Goal: Find specific fact: Find specific fact

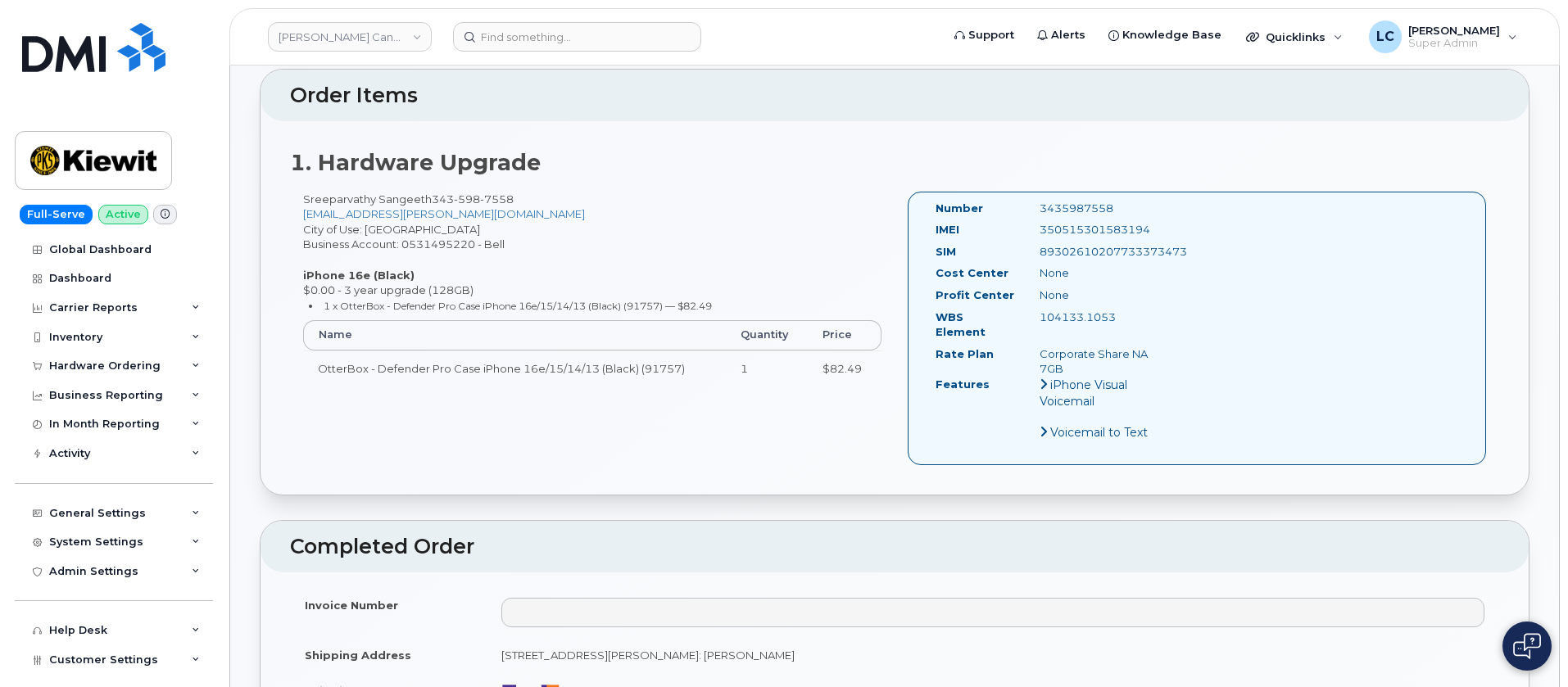
scroll to position [245, 0]
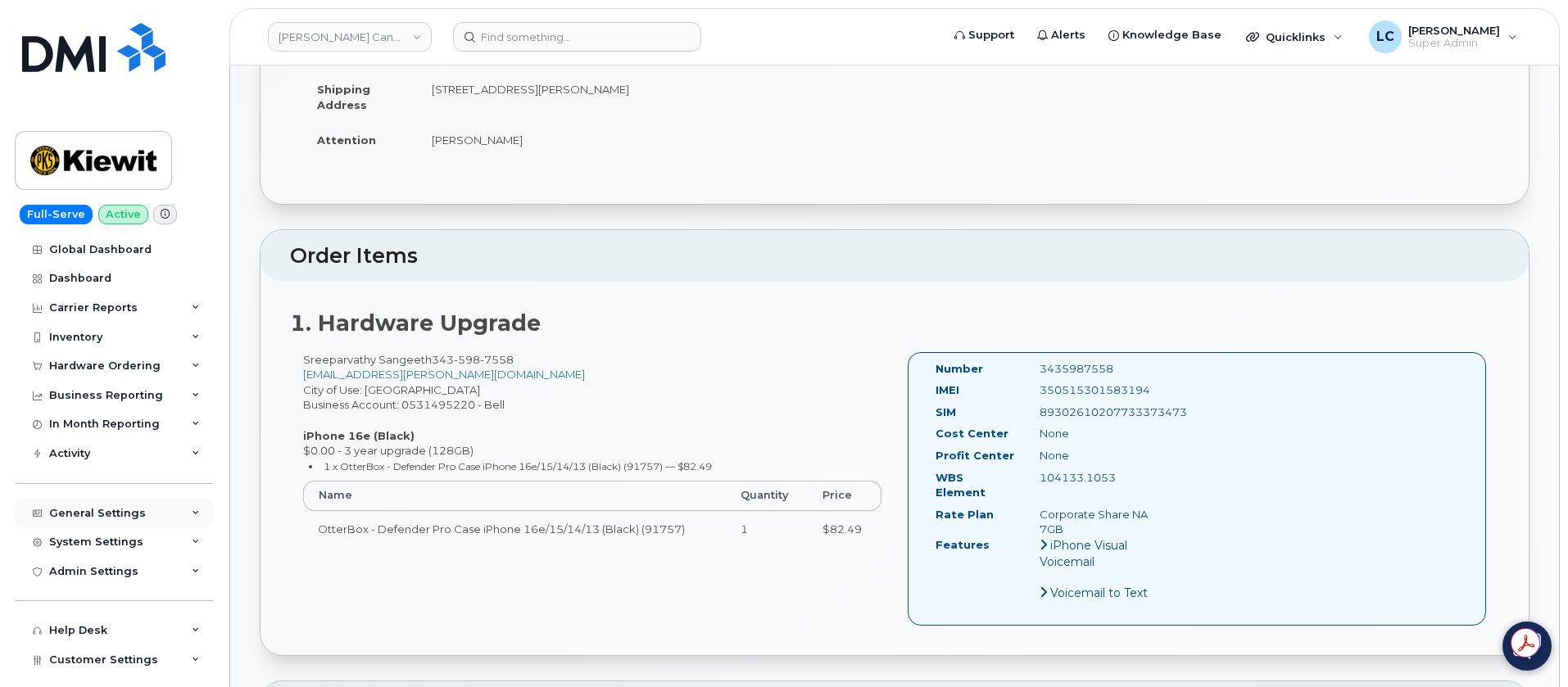
click at [161, 521] on div "General Settings" at bounding box center [113, 513] width 198 height 30
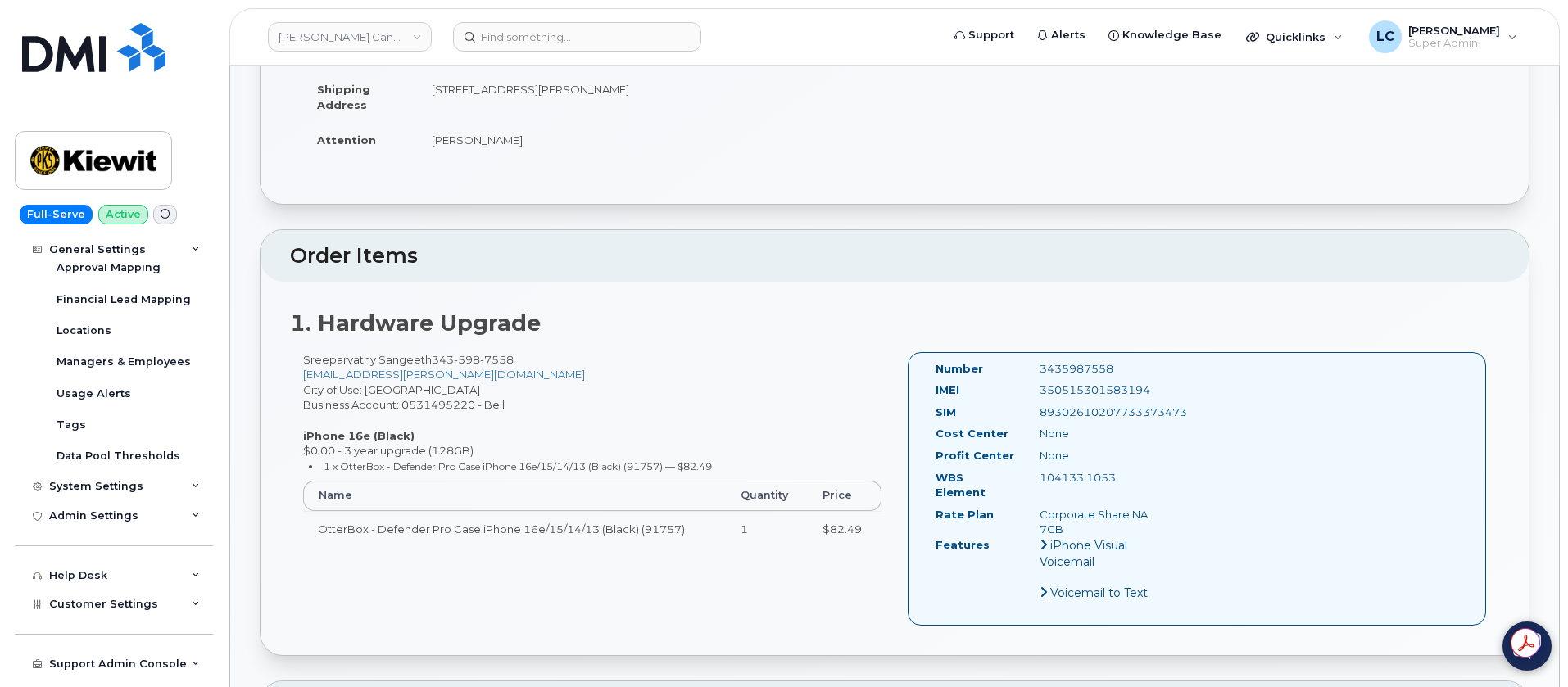
scroll to position [356, 0]
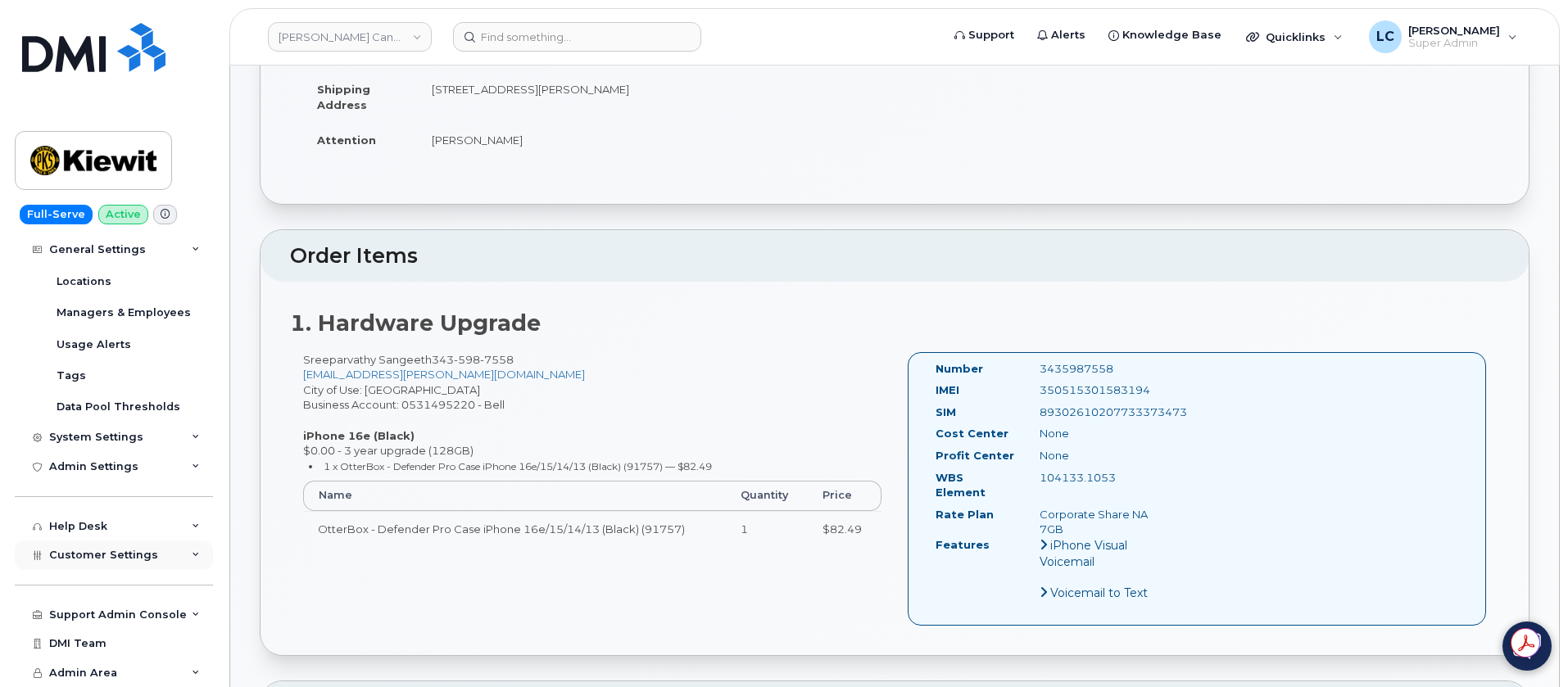
click at [155, 552] on div "Customer Settings" at bounding box center [113, 555] width 198 height 30
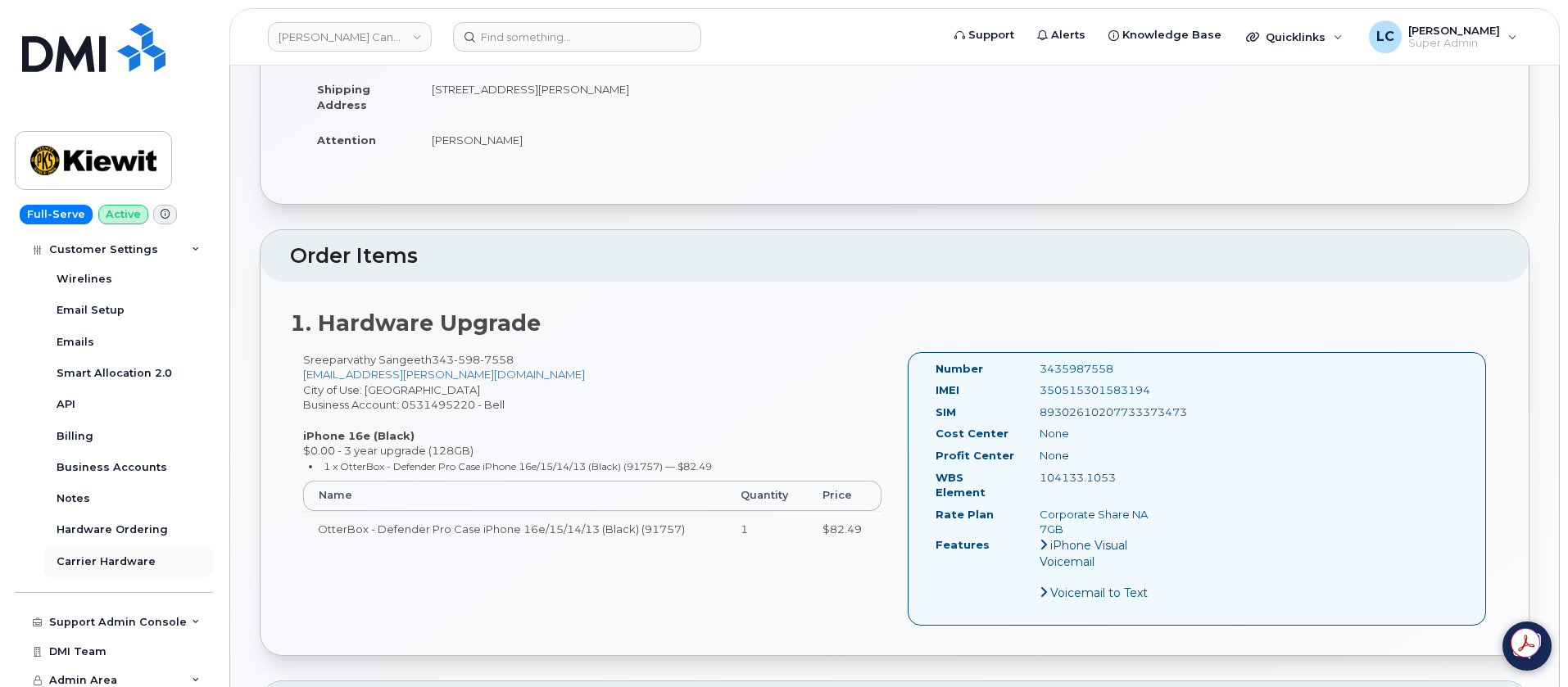
scroll to position [825, 0]
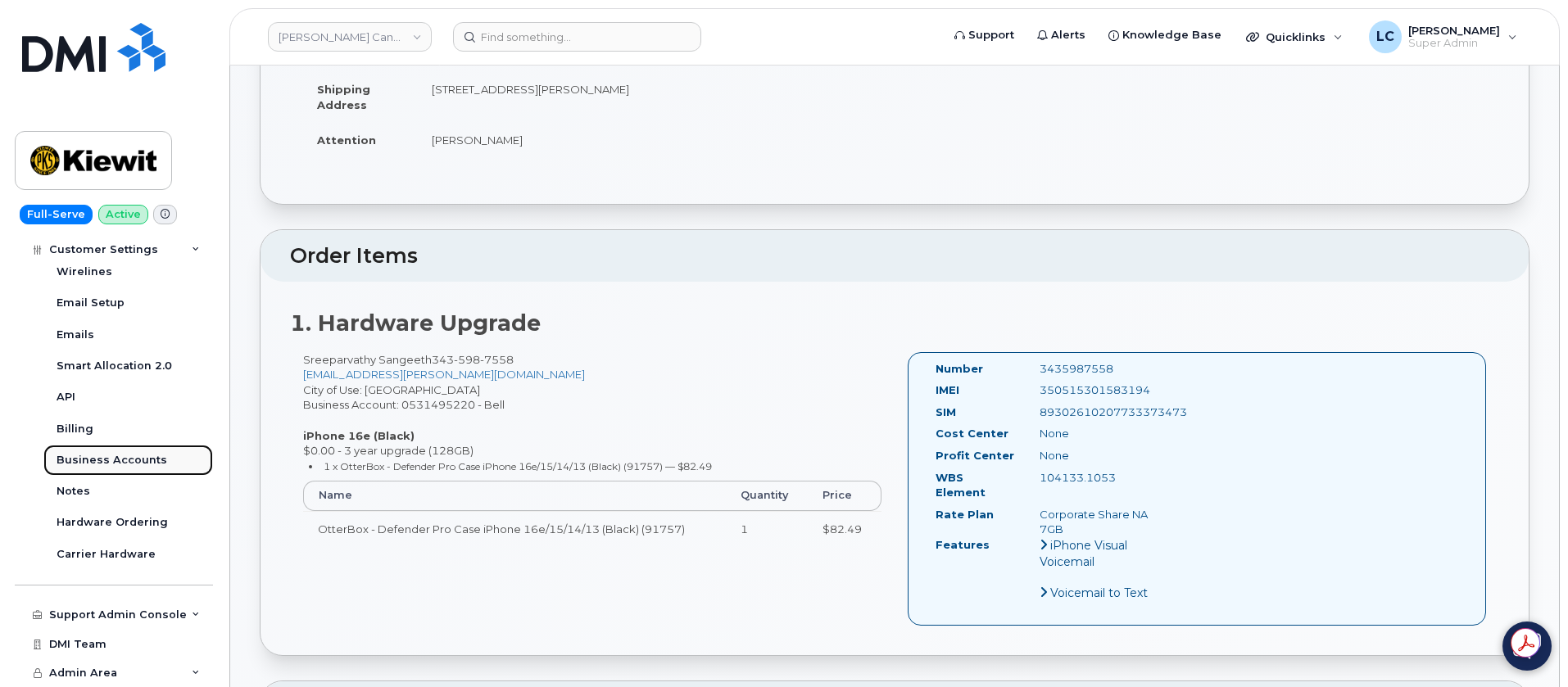
click at [137, 459] on div "Business Accounts" at bounding box center [111, 459] width 110 height 14
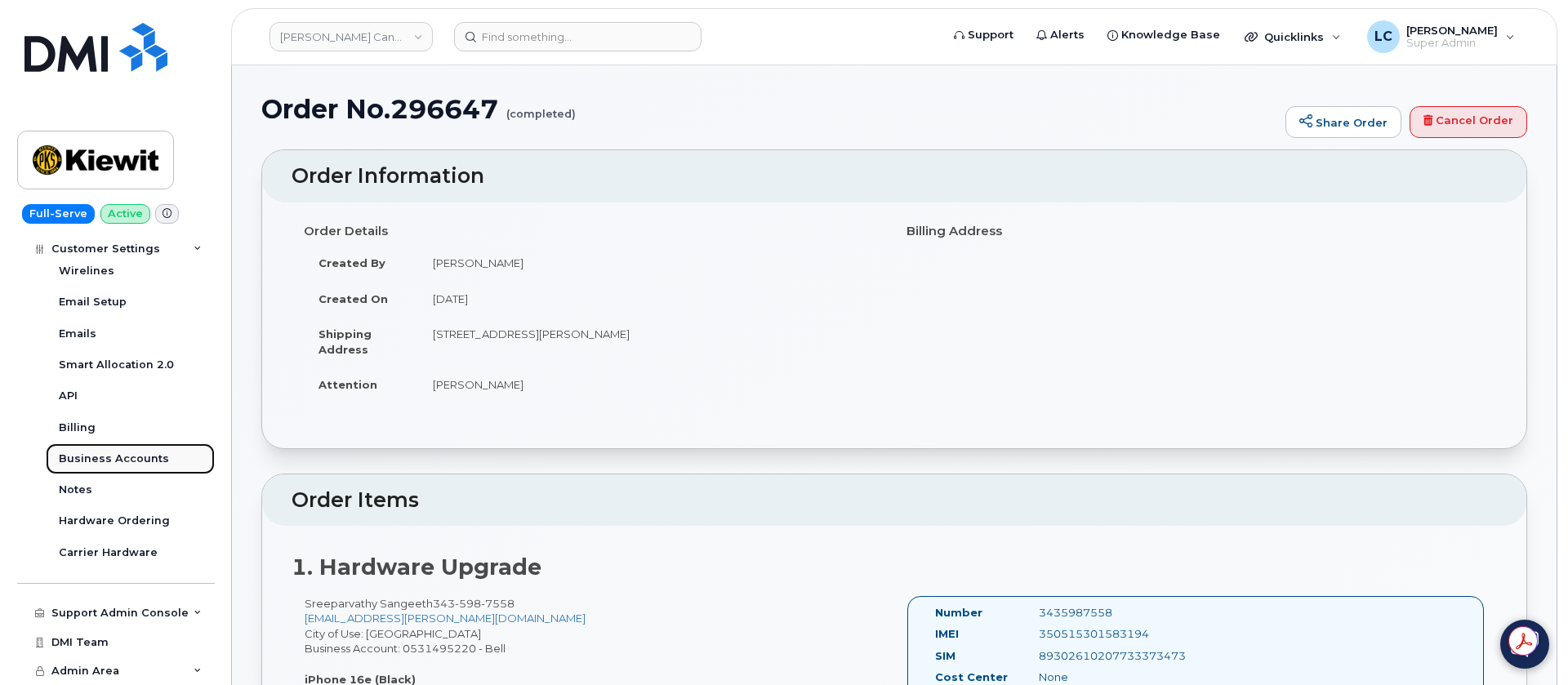
scroll to position [573, 0]
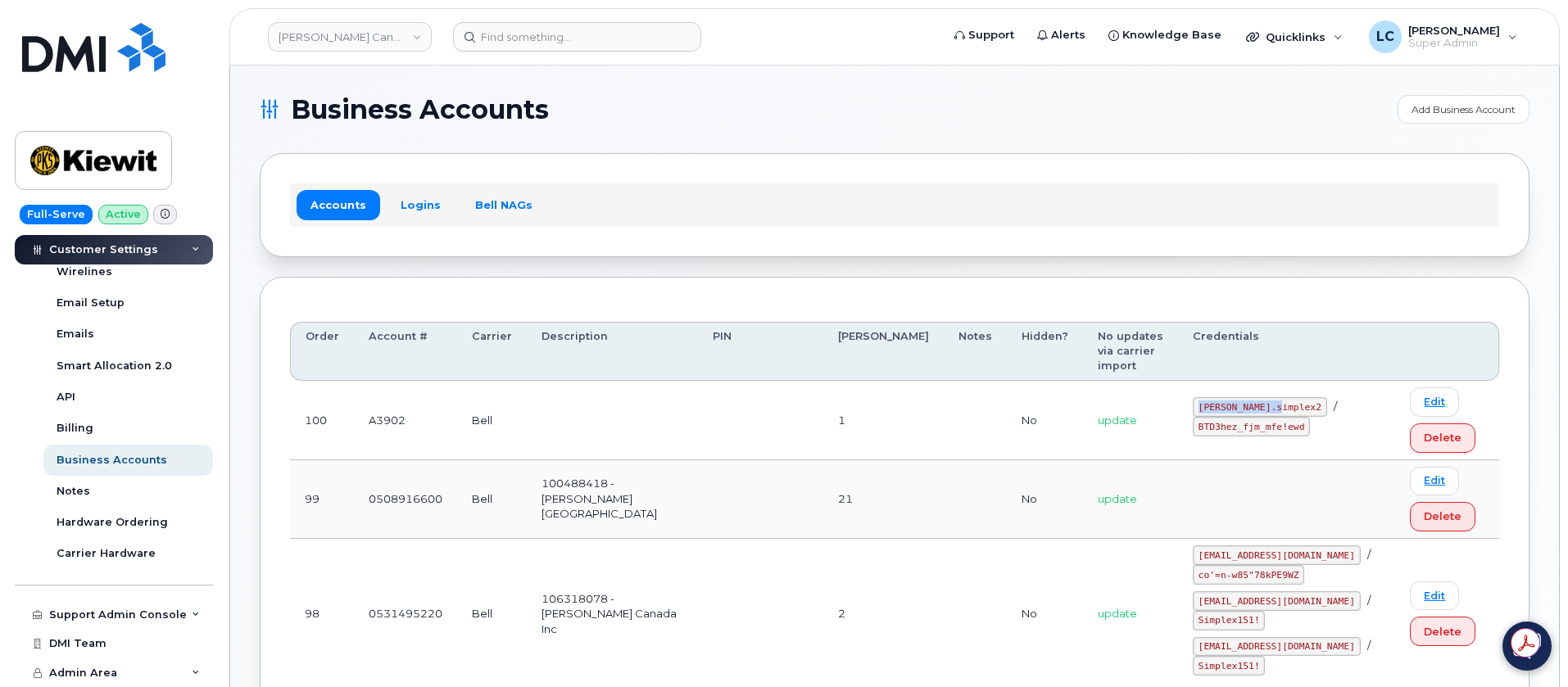
drag, startPoint x: 1324, startPoint y: 407, endPoint x: 1242, endPoint y: 408, distance: 82.0
click at [1242, 408] on code "kiewit.simplex2" at bounding box center [1259, 406] width 134 height 19
copy code "kiewit.simplex2"
drag, startPoint x: 1344, startPoint y: 427, endPoint x: 1242, endPoint y: 432, distance: 102.1
click at [1242, 432] on code "BTD3hez_fjm_mfe!ewd" at bounding box center [1251, 426] width 117 height 19
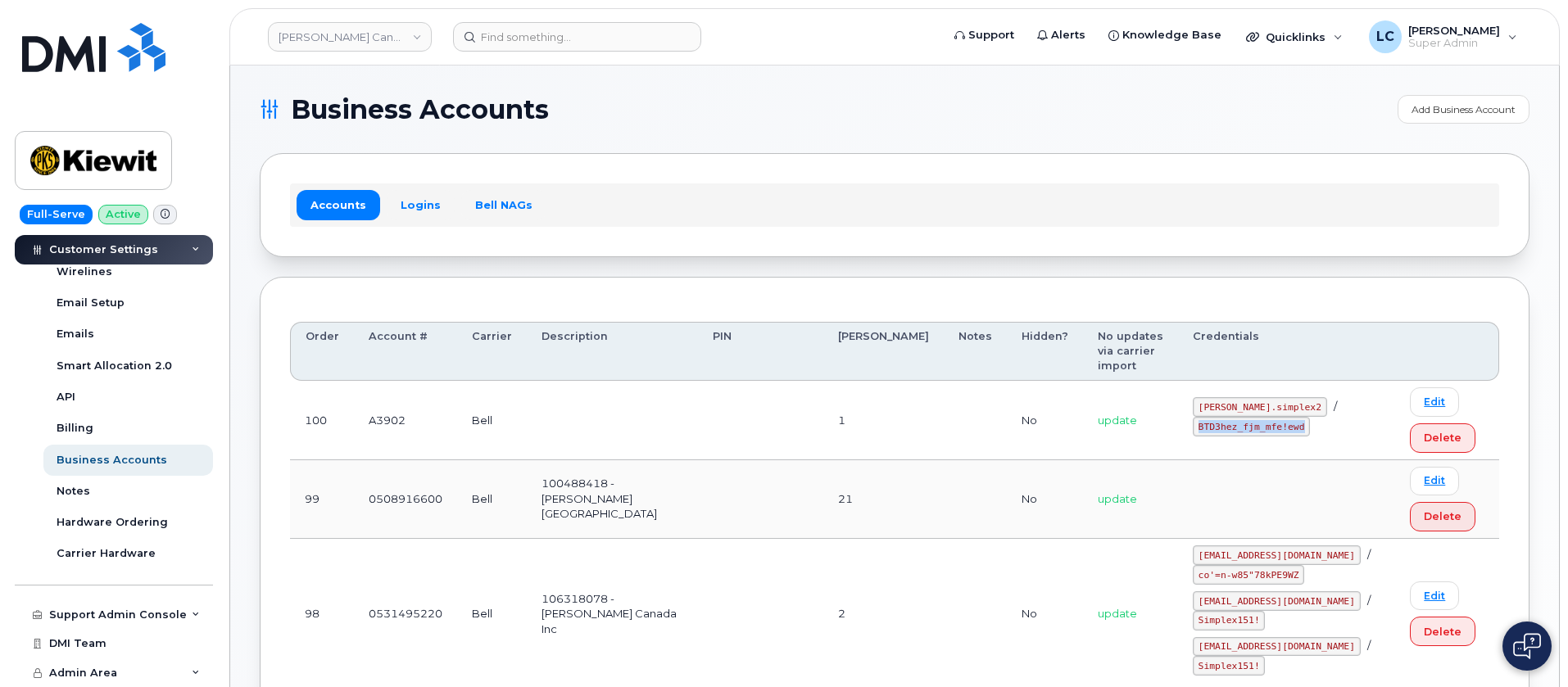
copy code "BTD3hez_fjm_mfe!ewd"
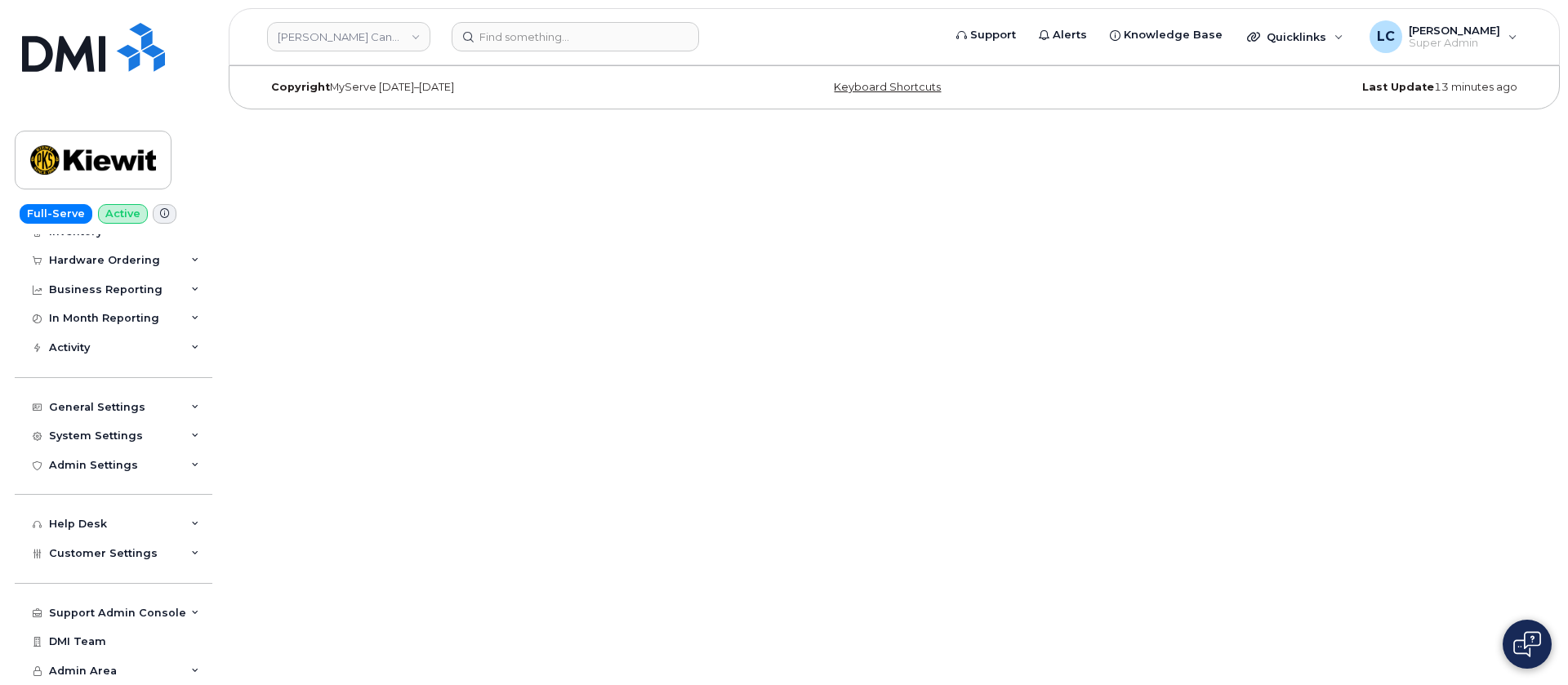
click at [536, 118] on html "Kiewit Canada Inc Support Alerts Knowledge Base Quicklinks Suspend / Cancel Dev…" at bounding box center [784, 59] width 1568 height 118
click at [1156, 118] on html "Kiewit Canada Inc Support Alerts Knowledge Base Quicklinks Suspend / Cancel Dev…" at bounding box center [784, 59] width 1568 height 118
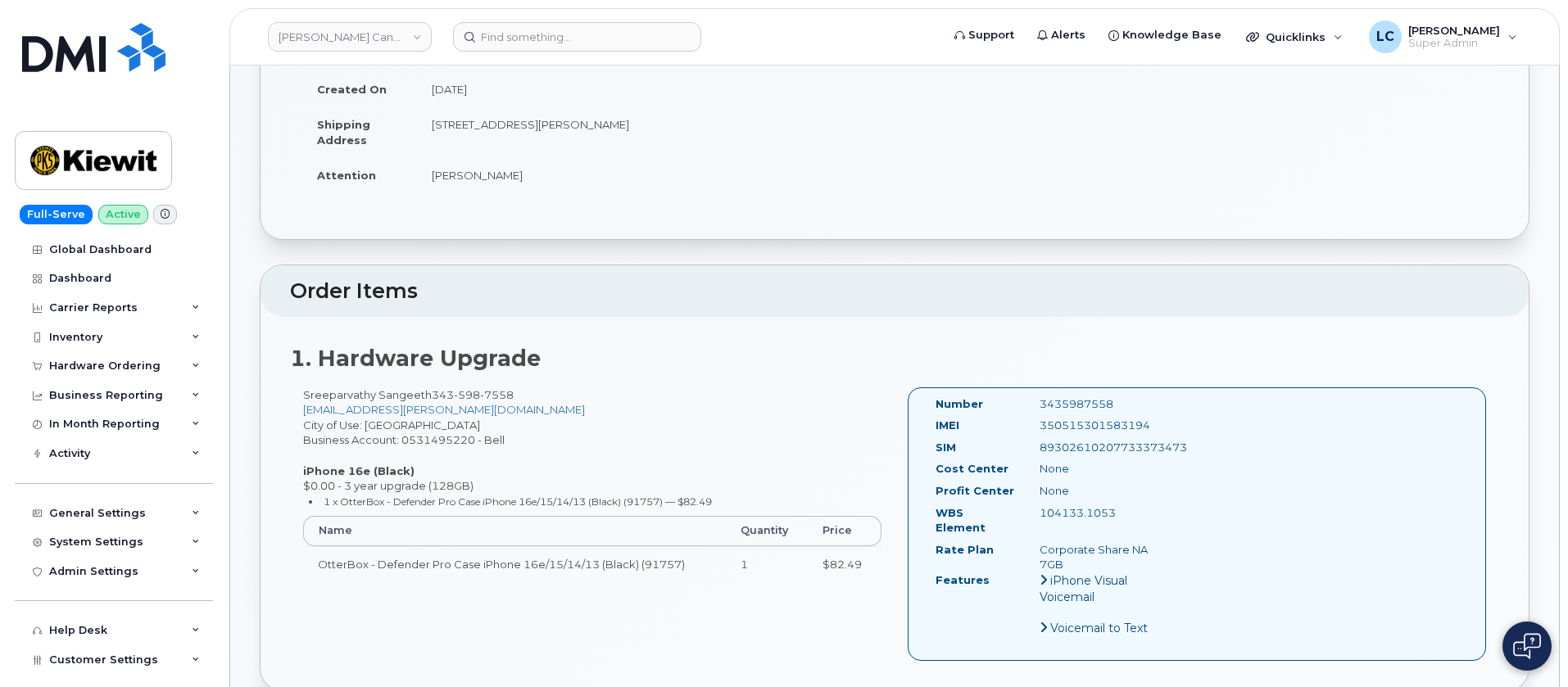
scroll to position [245, 0]
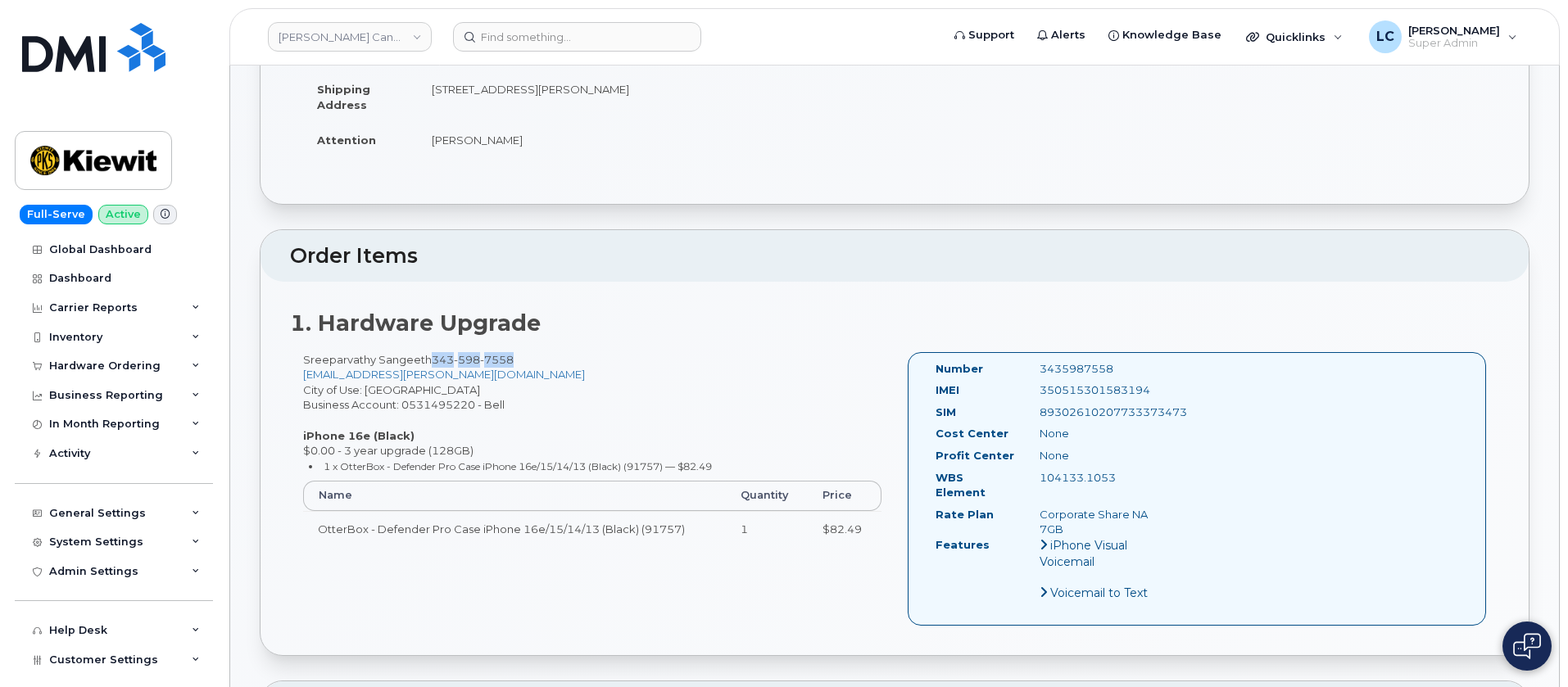
drag, startPoint x: 519, startPoint y: 355, endPoint x: 433, endPoint y: 360, distance: 86.1
click at [433, 360] on div "Sreeparvathy Sangeeth [PHONE_NUMBER] [EMAIL_ADDRESS][PERSON_NAME][DOMAIN_NAME] …" at bounding box center [592, 457] width 605 height 209
copy span "[PHONE_NUMBER]"
click at [1191, 416] on div "Number 3435987558 IMEI [TECHNICAL_ID] SIM [TECHNICAL_ID] Cost Center None [GEOG…" at bounding box center [1197, 489] width 579 height 273
drag, startPoint x: 1192, startPoint y: 413, endPoint x: 1037, endPoint y: 416, distance: 155.0
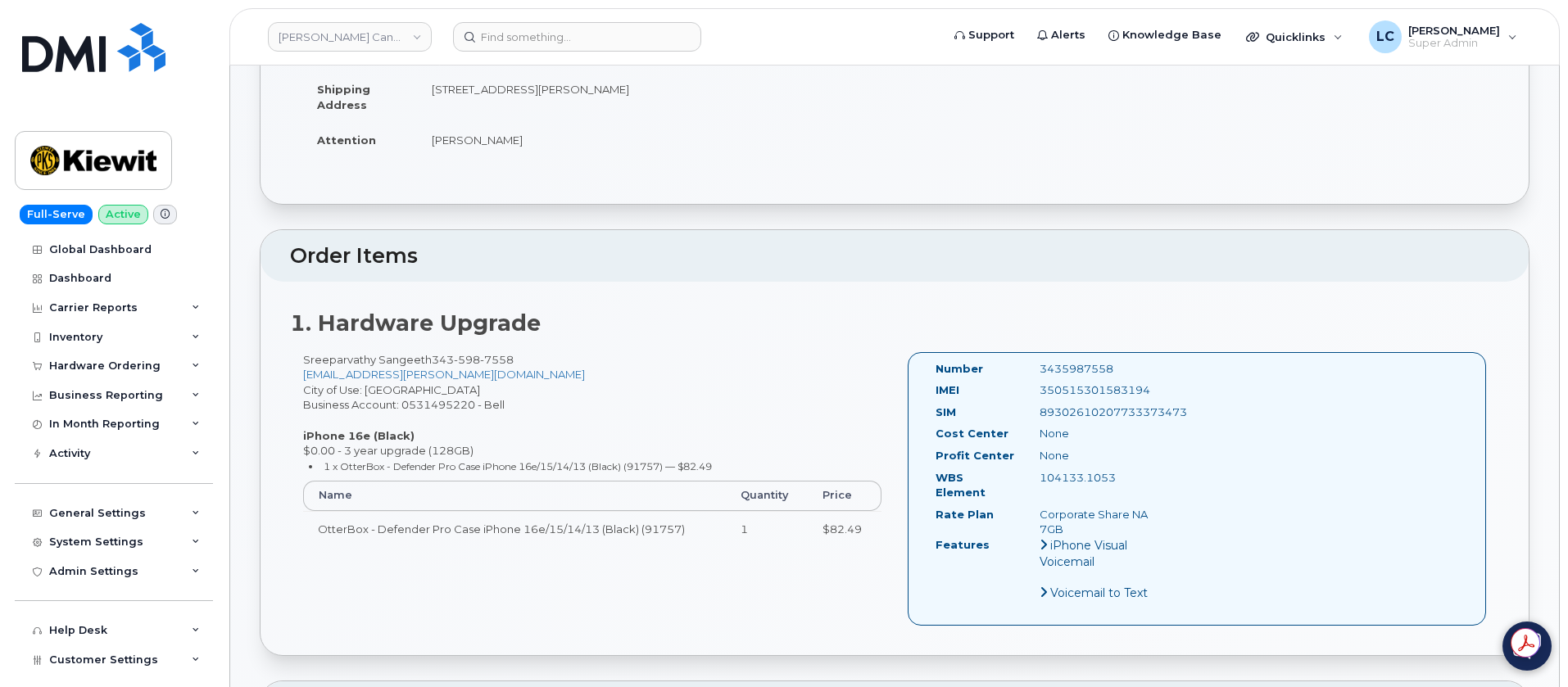
click at [1037, 416] on div "Number 3435987558 IMEI [TECHNICAL_ID] SIM [TECHNICAL_ID] Cost Center None [GEOG…" at bounding box center [1197, 489] width 579 height 273
copy div "89302610207733373473"
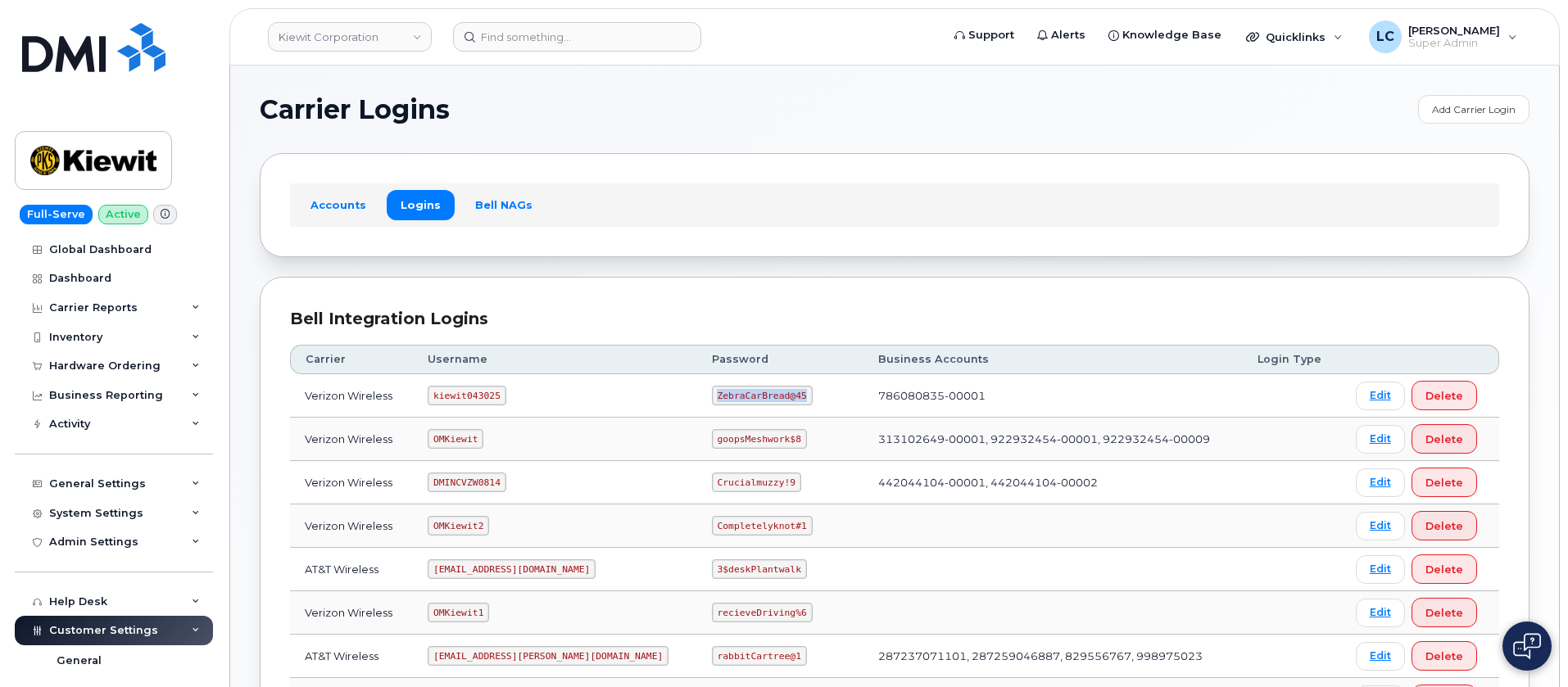
scroll to position [545, 0]
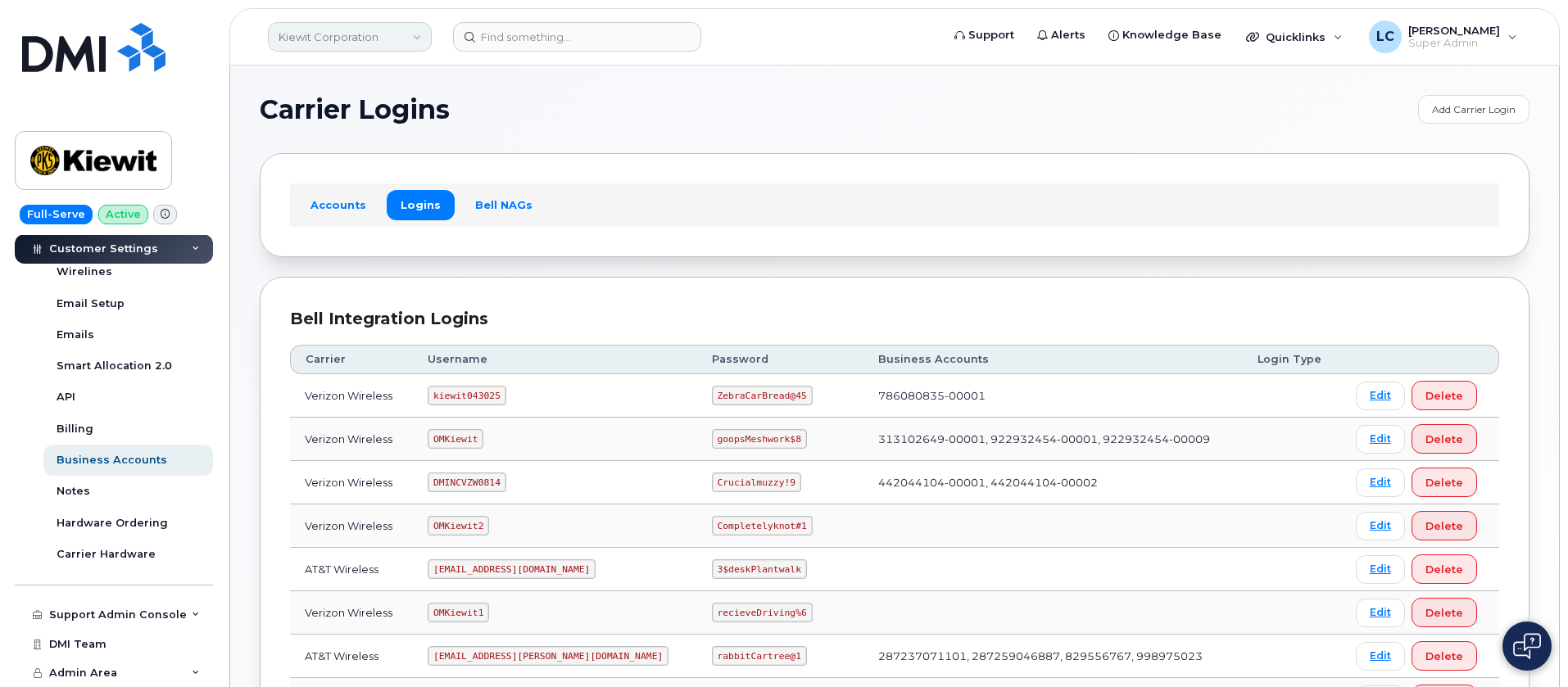
click at [400, 25] on link "Kiewit Corporation" at bounding box center [350, 36] width 164 height 30
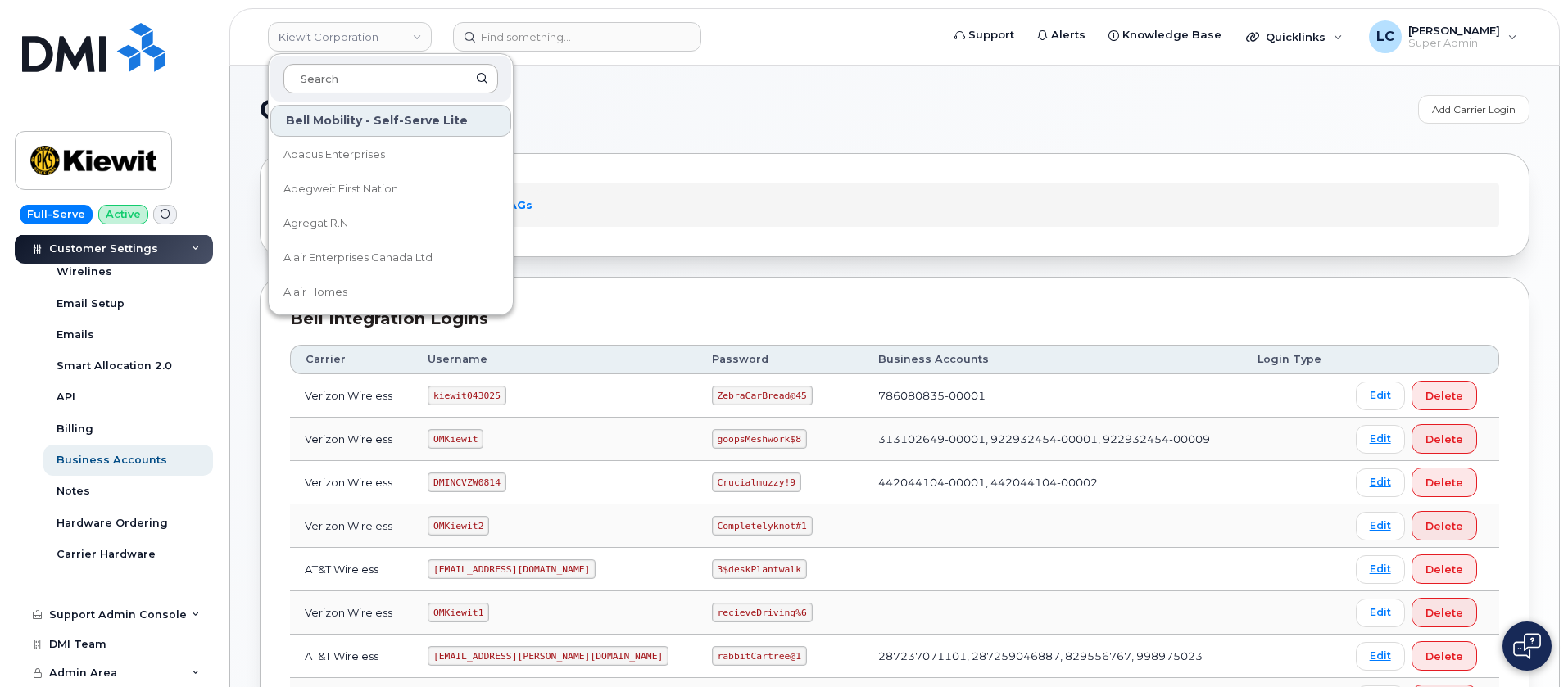
click at [391, 81] on input at bounding box center [391, 78] width 214 height 30
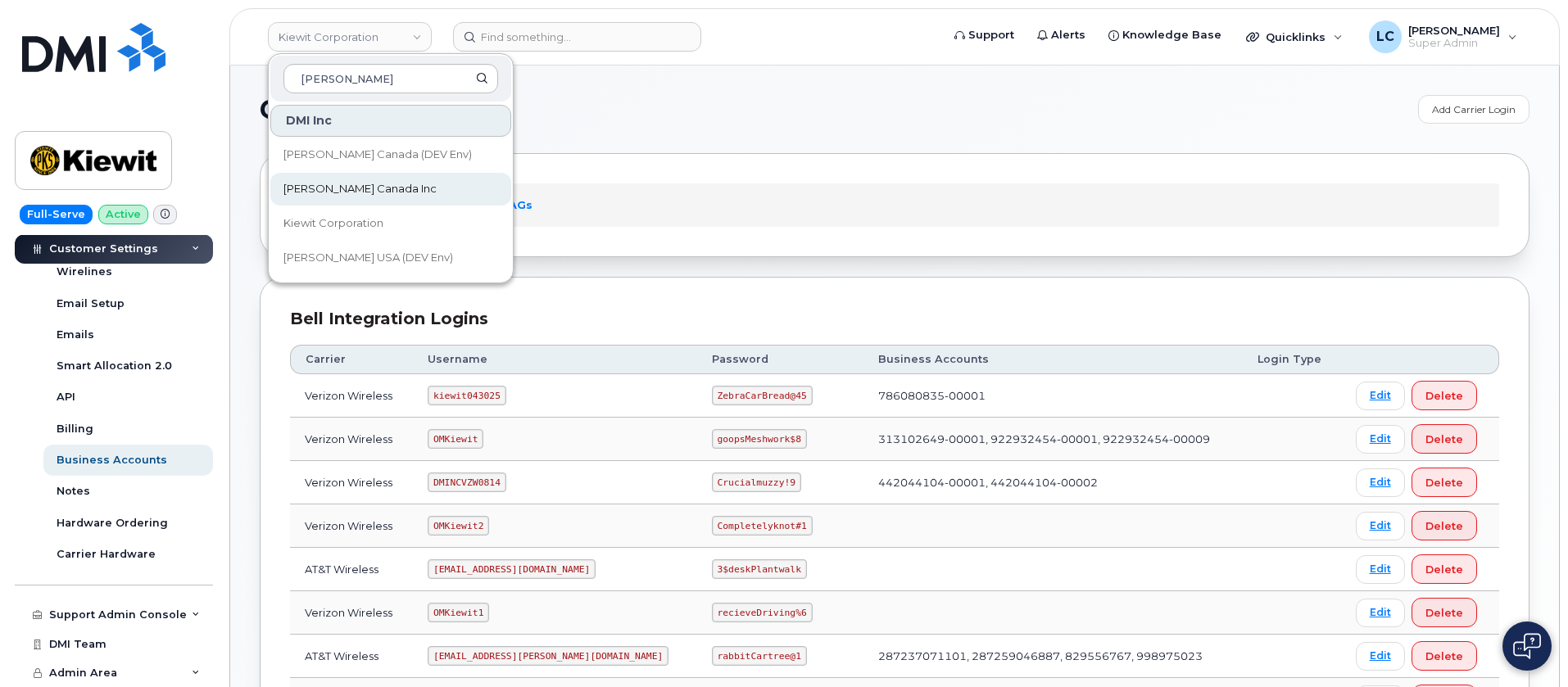
type input "kiewit"
click at [378, 177] on link "[PERSON_NAME] Canada Inc" at bounding box center [391, 189] width 241 height 33
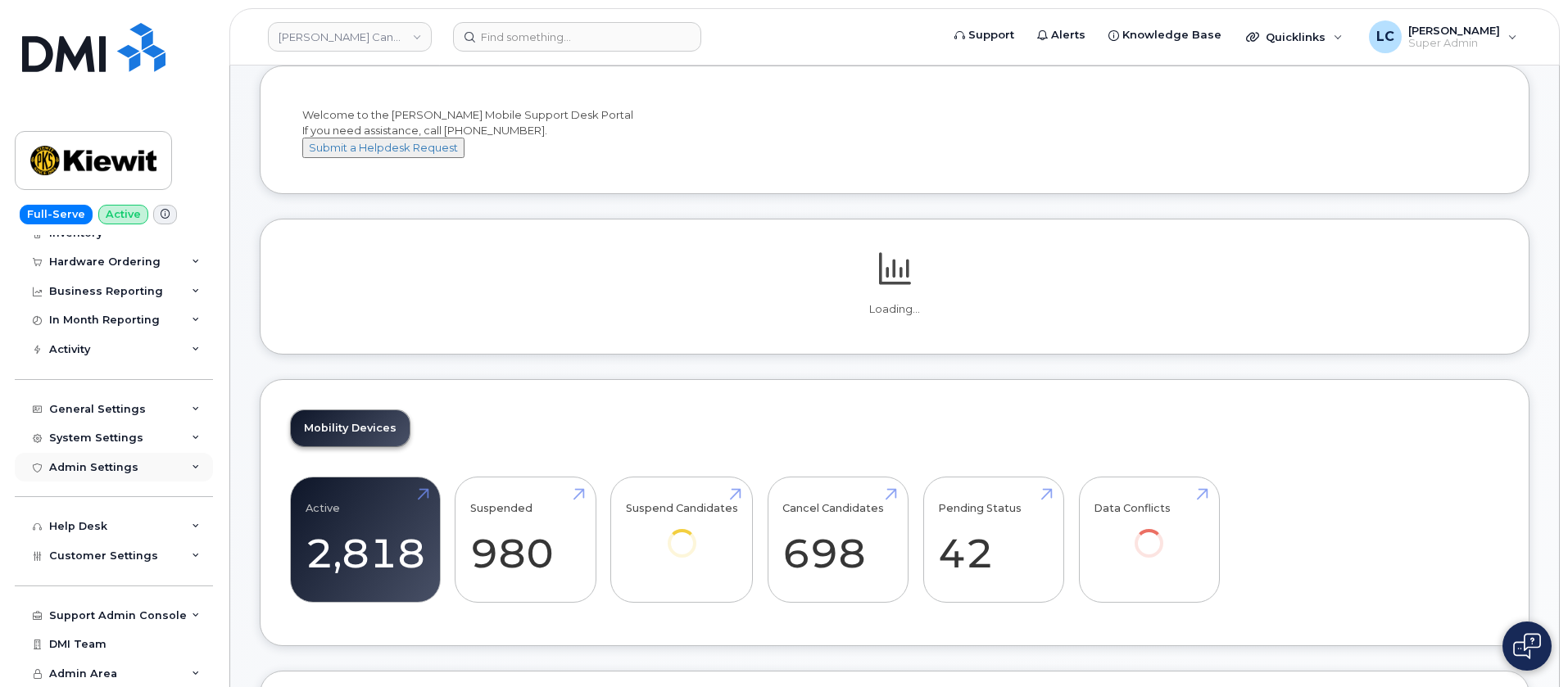
scroll to position [123, 0]
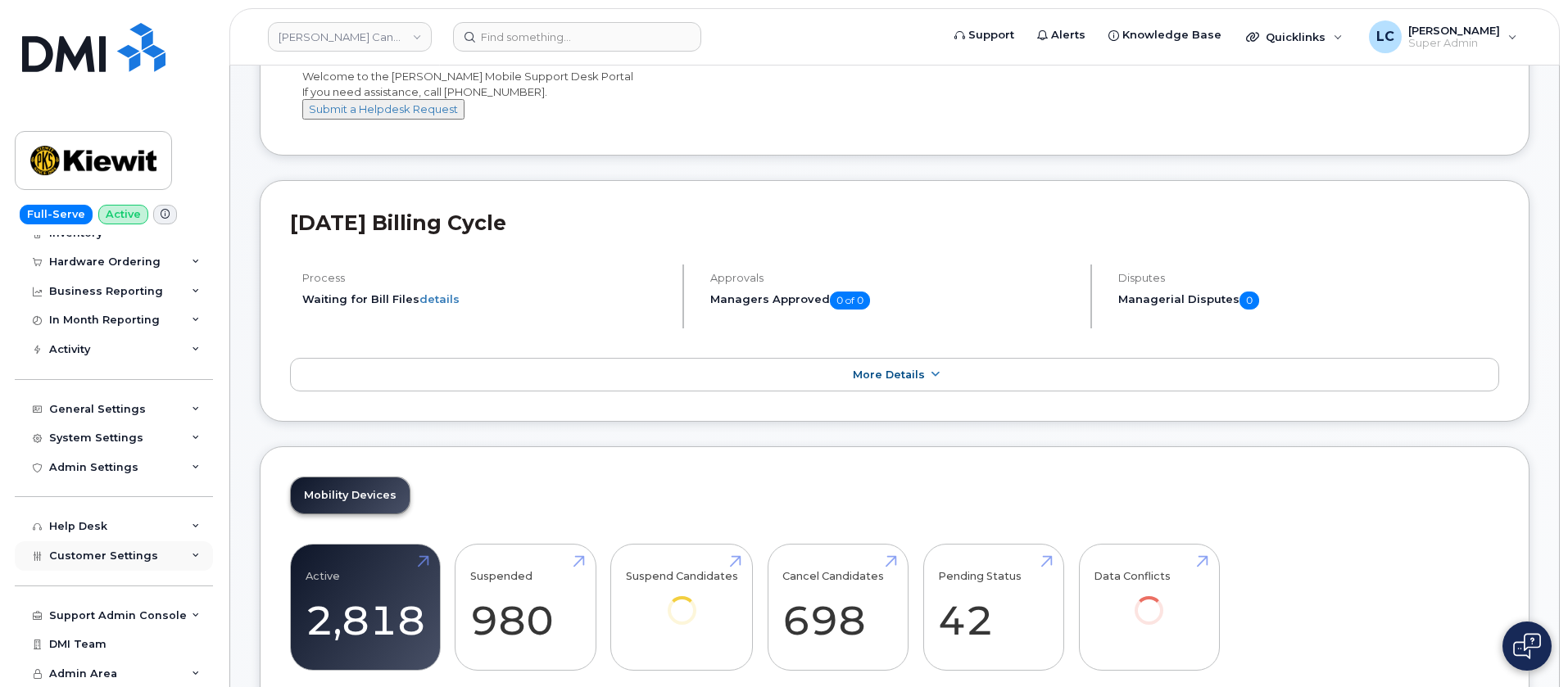
click at [142, 551] on span "Customer Settings" at bounding box center [103, 556] width 109 height 13
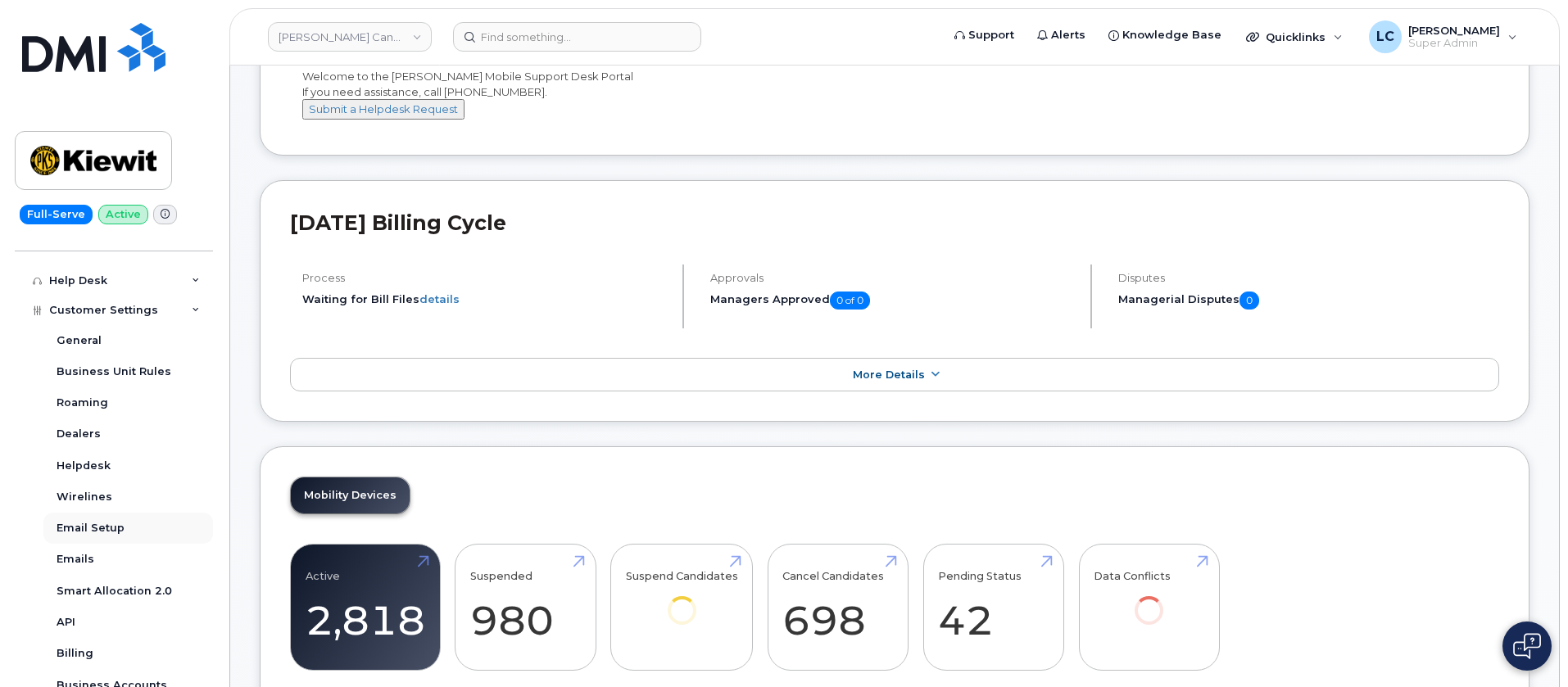
scroll to position [472, 0]
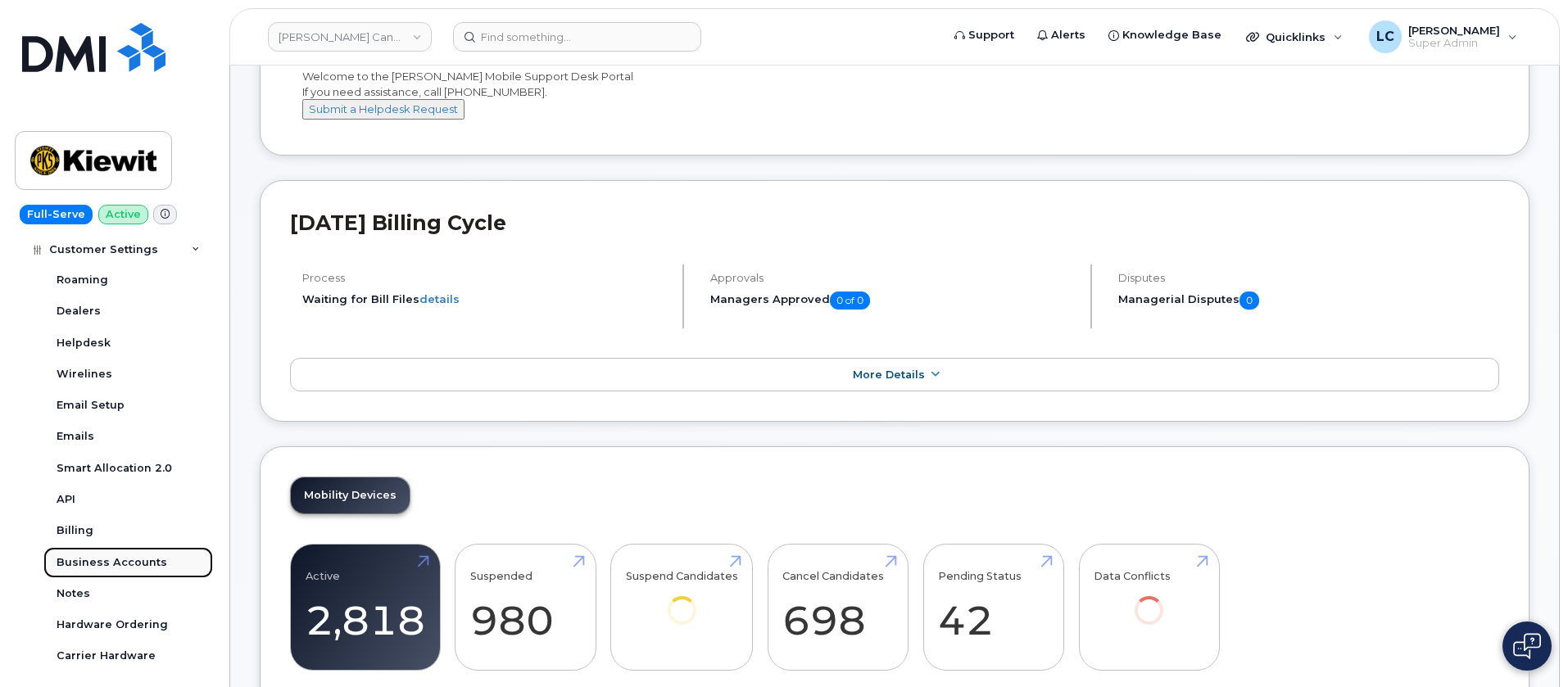
click at [146, 565] on div "Business Accounts" at bounding box center [111, 562] width 110 height 14
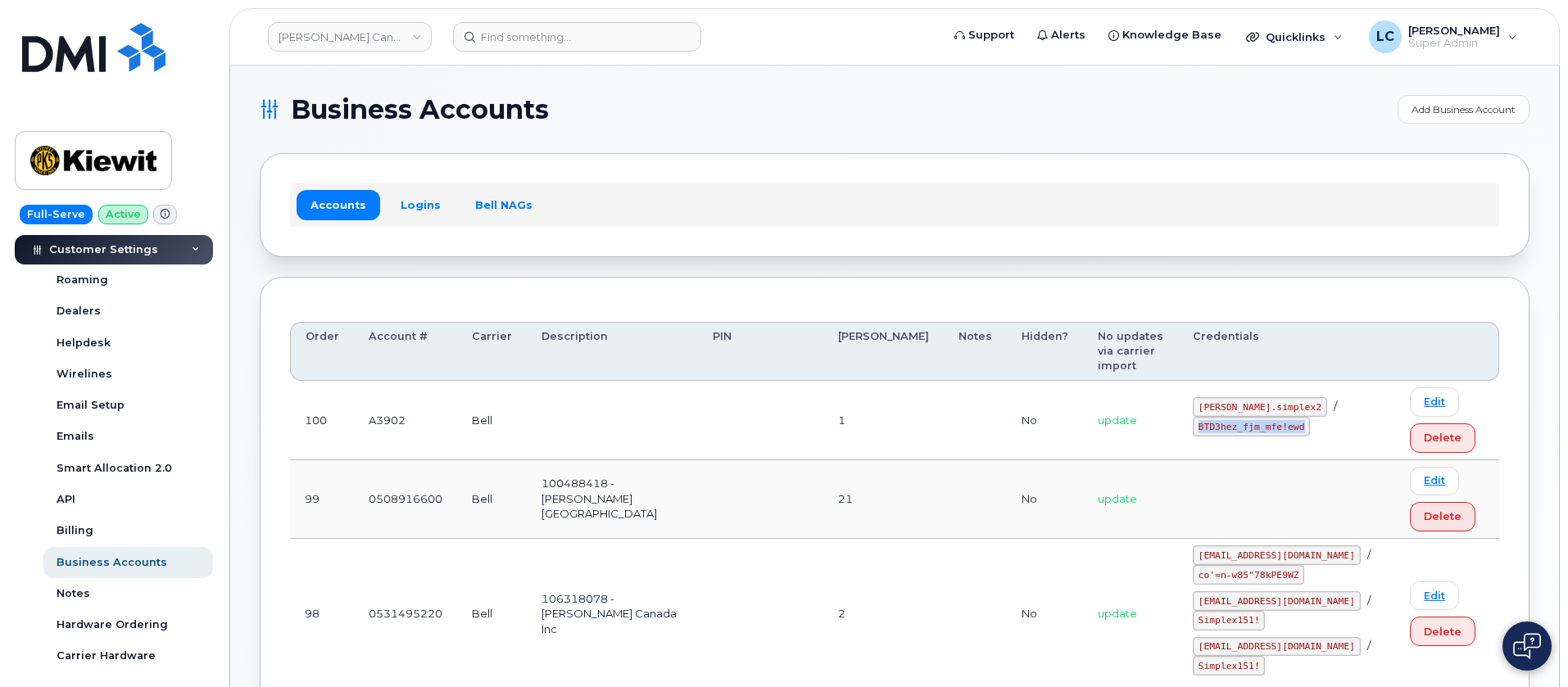
drag, startPoint x: 1343, startPoint y: 422, endPoint x: 1243, endPoint y: 430, distance: 100.3
click at [1243, 430] on code "BTD3hez_fjm_mfe!ewd" at bounding box center [1251, 426] width 117 height 19
copy code "BTD3hez_fjm_mfe!ewd"
